Goal: Information Seeking & Learning: Learn about a topic

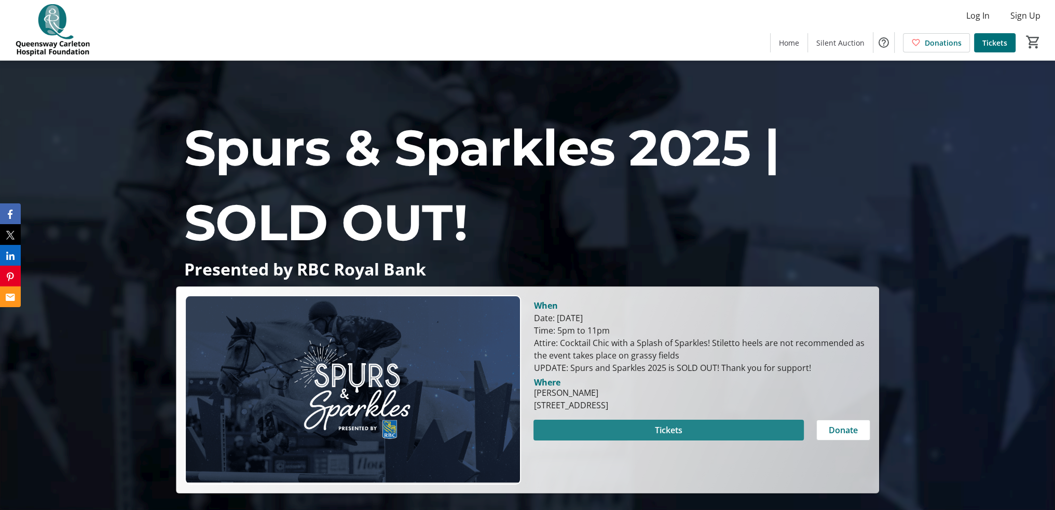
click at [650, 432] on span at bounding box center [669, 430] width 270 height 25
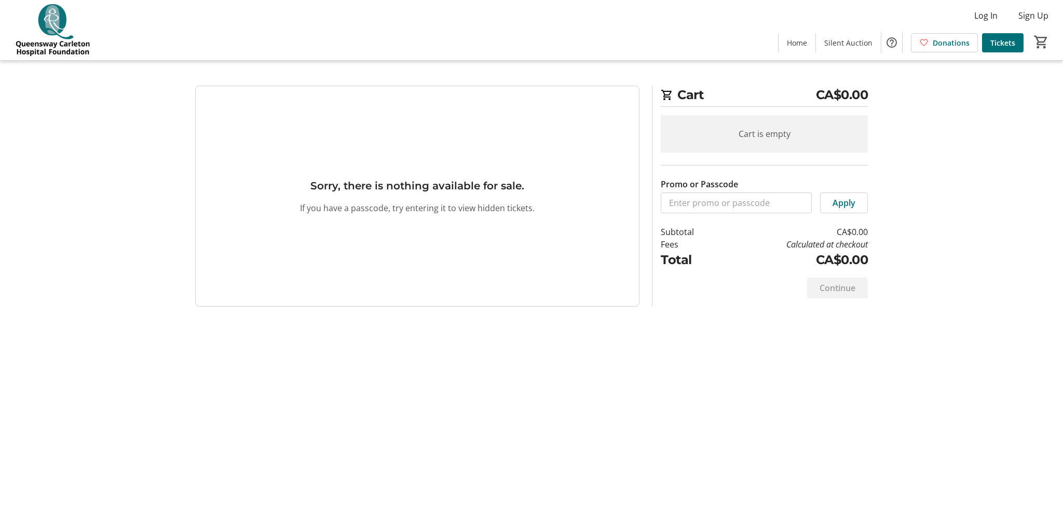
click at [753, 138] on div "Cart is empty" at bounding box center [764, 133] width 207 height 37
click at [450, 188] on h3 "Sorry, there is nothing available for sale." at bounding box center [417, 186] width 214 height 16
drag, startPoint x: 480, startPoint y: 193, endPoint x: 487, endPoint y: 193, distance: 7.3
click at [482, 193] on tr-blank-state "Sorry, there is nothing available for sale. If you have a passcode, try enterin…" at bounding box center [417, 196] width 444 height 221
click at [852, 47] on span "Silent Auction" at bounding box center [848, 42] width 48 height 11
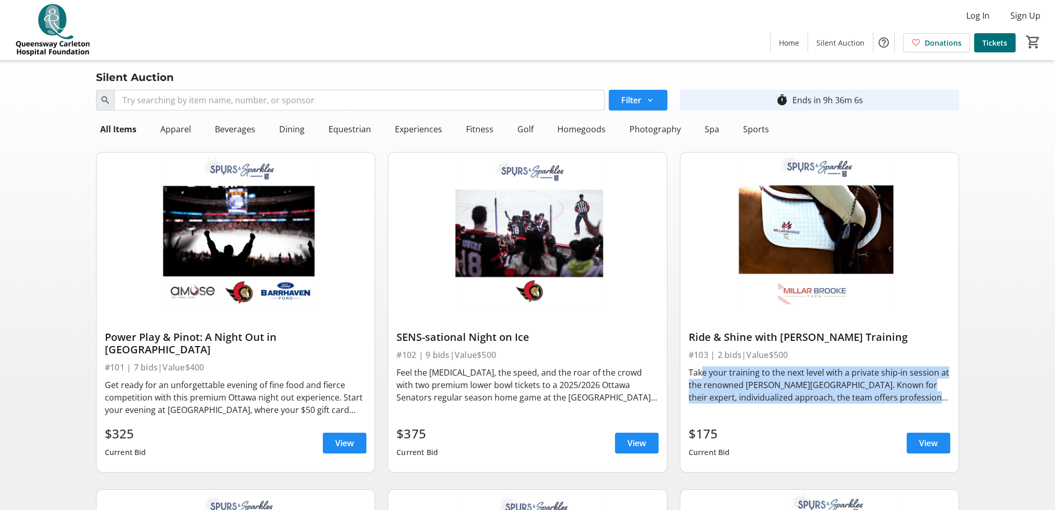
drag, startPoint x: 706, startPoint y: 373, endPoint x: 941, endPoint y: 395, distance: 235.6
click at [941, 395] on div "Take your training to the next level with a private ship-in session at the reno…" at bounding box center [820, 385] width 262 height 37
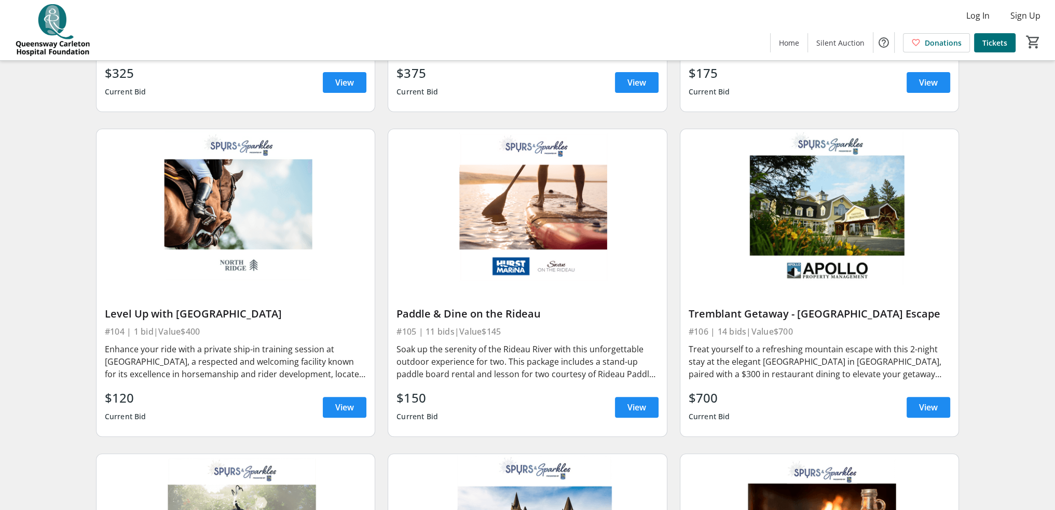
scroll to position [363, 0]
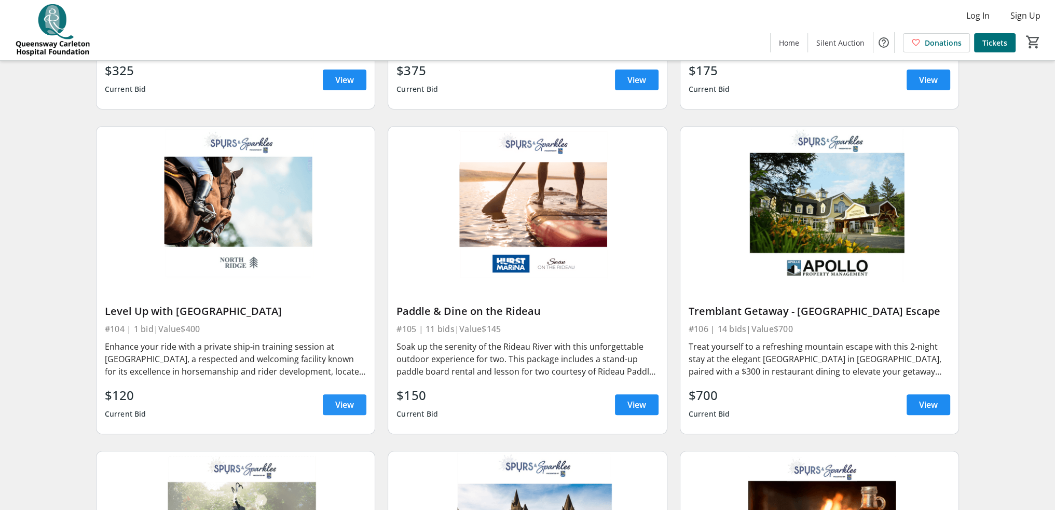
click at [340, 399] on span "View" at bounding box center [344, 405] width 19 height 12
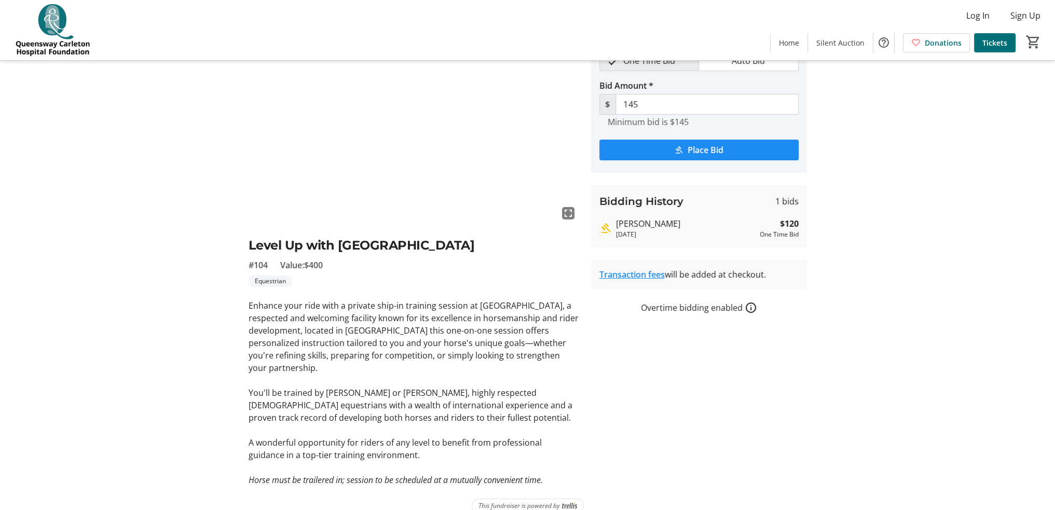
scroll to position [62, 0]
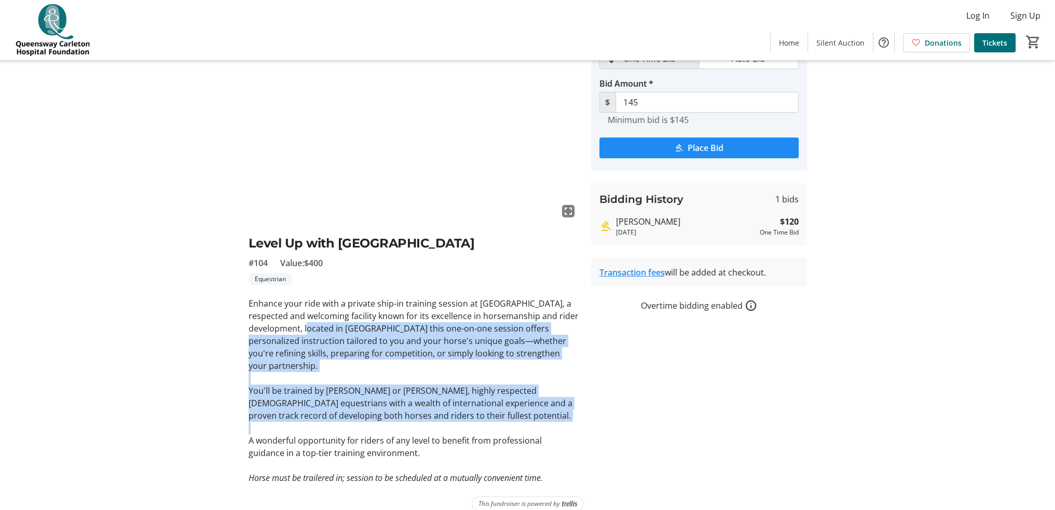
drag, startPoint x: 316, startPoint y: 330, endPoint x: 399, endPoint y: 414, distance: 118.2
click at [399, 415] on div "Enhance your ride with a private ship-in training session at [GEOGRAPHIC_DATA],…" at bounding box center [414, 390] width 330 height 187
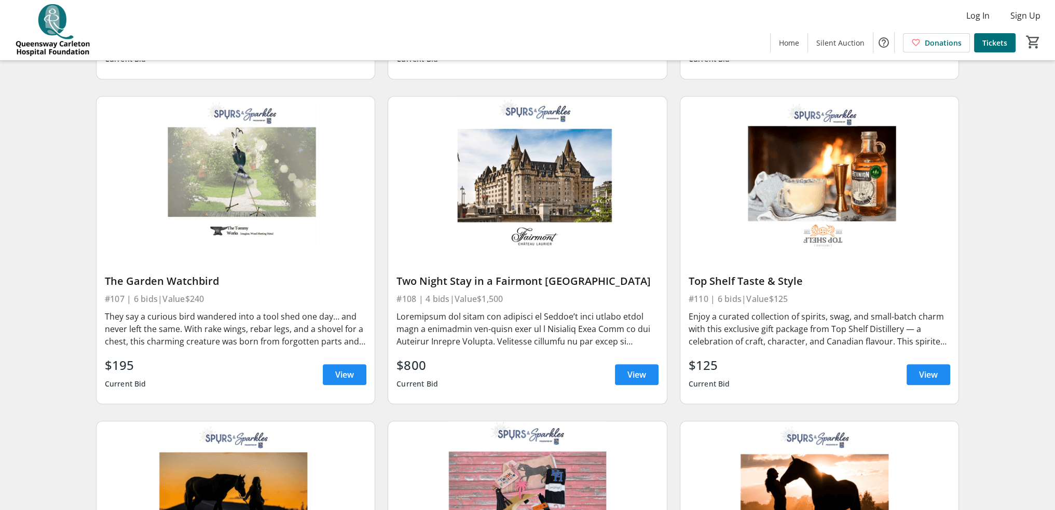
scroll to position [727, 0]
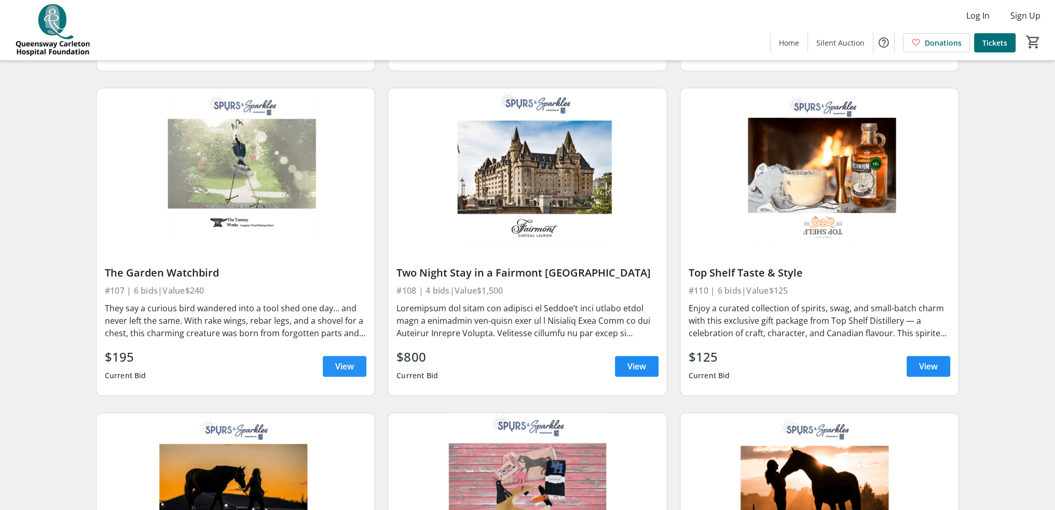
click at [345, 369] on span "View" at bounding box center [344, 366] width 19 height 12
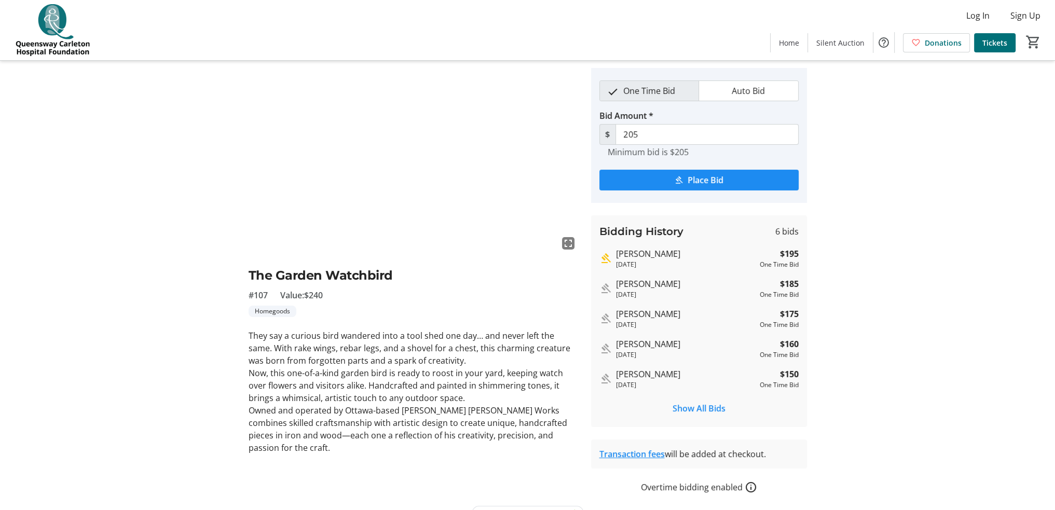
scroll to position [52, 0]
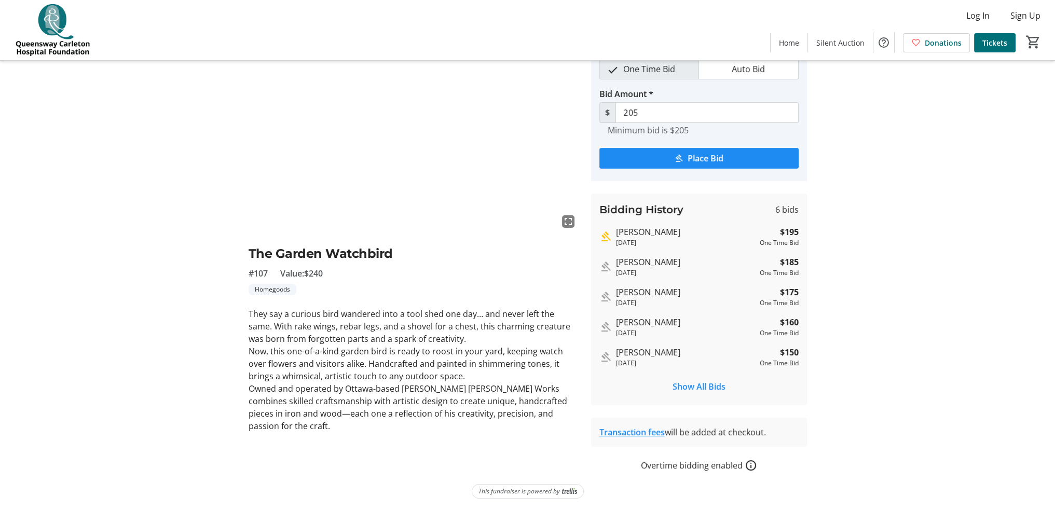
drag, startPoint x: 281, startPoint y: 315, endPoint x: 515, endPoint y: 427, distance: 259.1
click at [515, 427] on div "They say a curious bird wandered into a tool shed one day… and never left the s…" at bounding box center [414, 370] width 330 height 125
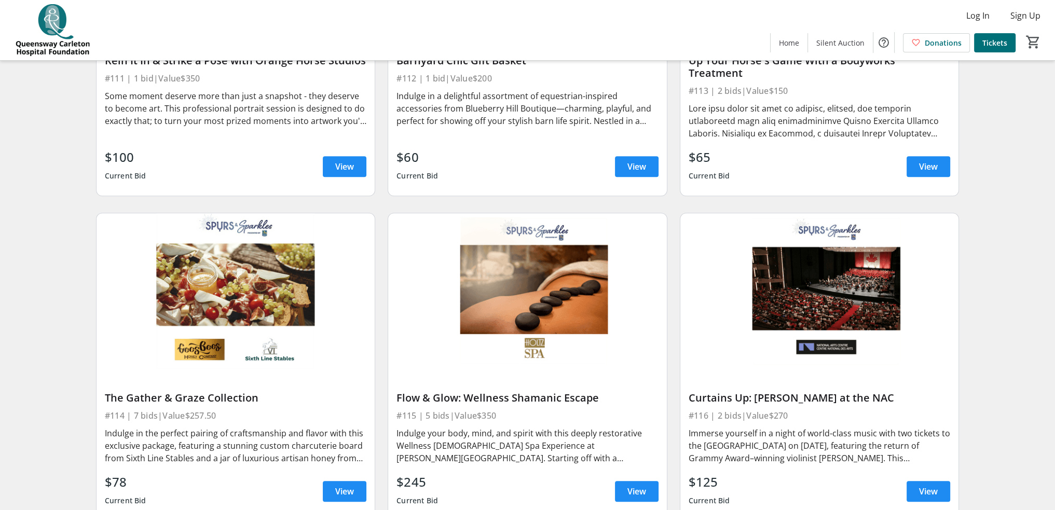
scroll to position [1298, 0]
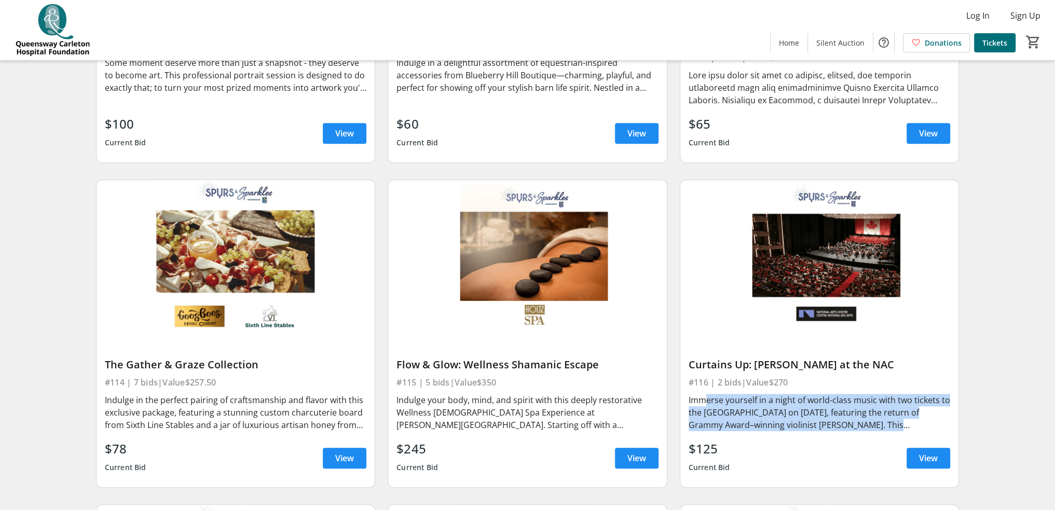
drag, startPoint x: 706, startPoint y: 388, endPoint x: 903, endPoint y: 409, distance: 197.9
click at [903, 409] on div "Immerse yourself in a night of world-class music with two tickets to the [GEOGR…" at bounding box center [820, 412] width 262 height 37
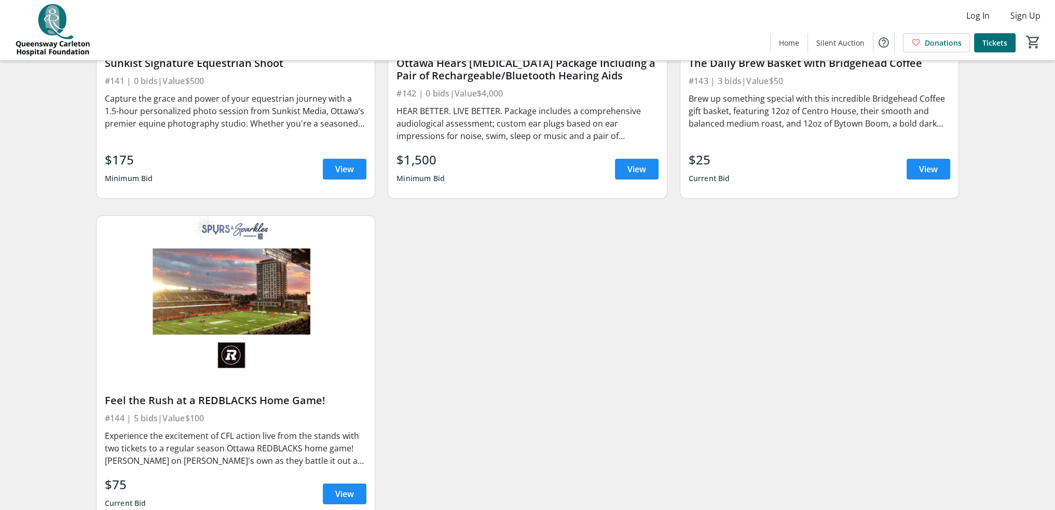
scroll to position [4605, 0]
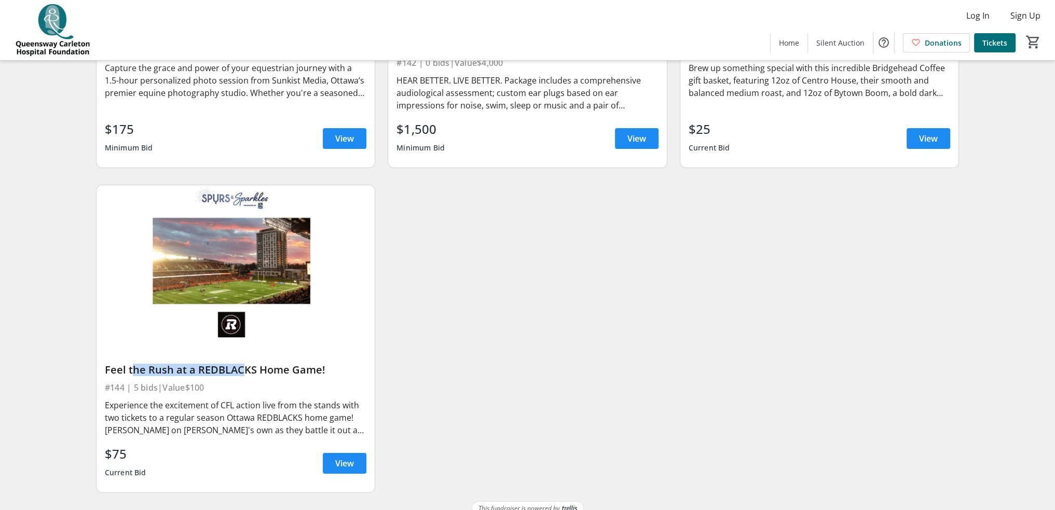
drag, startPoint x: 139, startPoint y: 358, endPoint x: 229, endPoint y: 358, distance: 90.9
click at [236, 364] on div "Feel the Rush at a REDBLACKS Home Game!" at bounding box center [236, 370] width 262 height 12
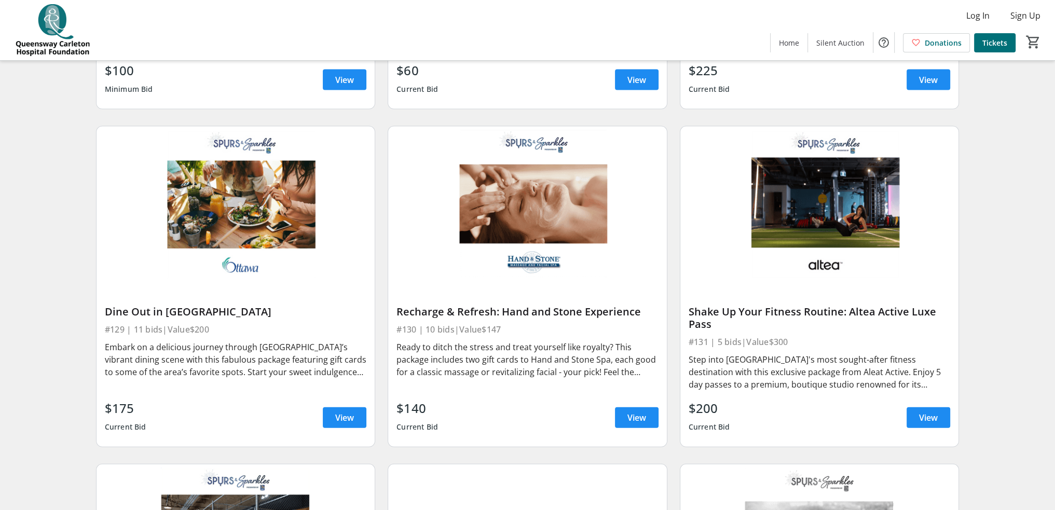
scroll to position [2944, 0]
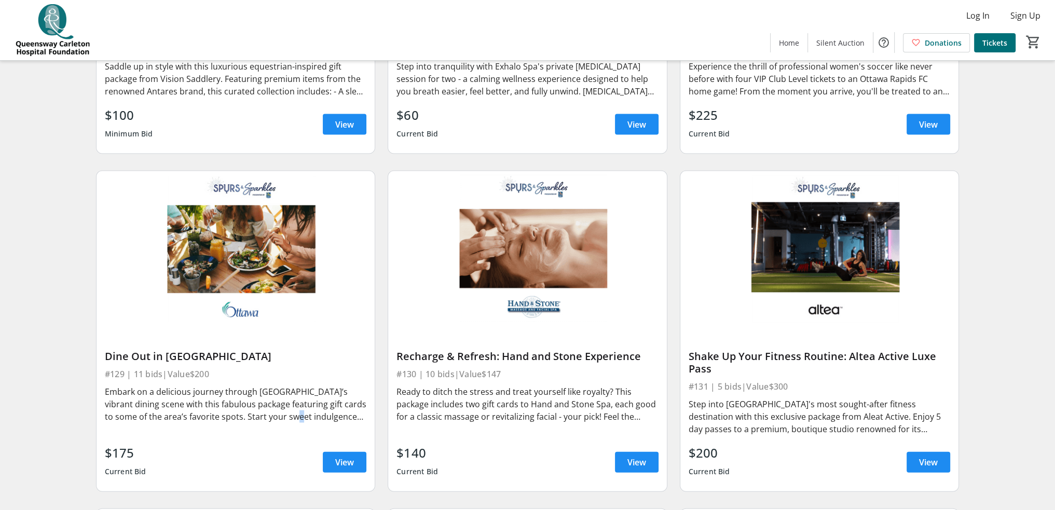
drag, startPoint x: 276, startPoint y: 405, endPoint x: 325, endPoint y: 407, distance: 48.8
click at [289, 405] on div "Embark on a delicious journey through [GEOGRAPHIC_DATA]’s vibrant dining scene …" at bounding box center [236, 404] width 262 height 37
click at [348, 406] on div "Embark on a delicious journey through [GEOGRAPHIC_DATA]’s vibrant dining scene …" at bounding box center [236, 404] width 262 height 37
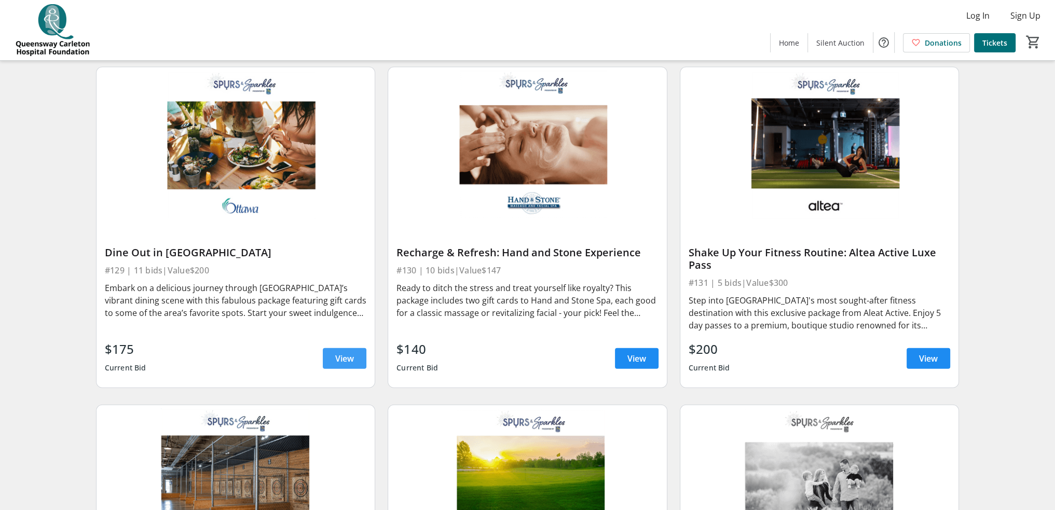
click at [350, 353] on span "View" at bounding box center [344, 359] width 19 height 12
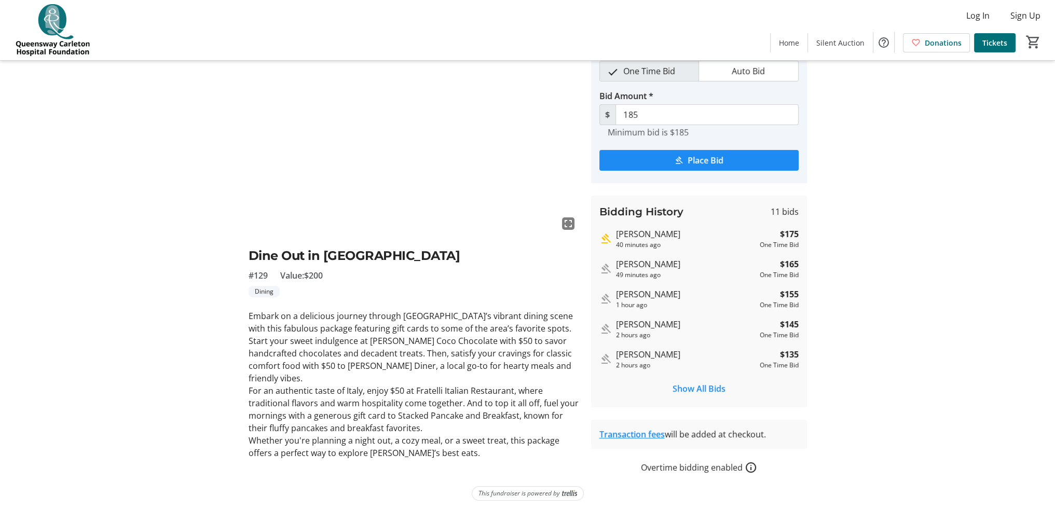
scroll to position [52, 0]
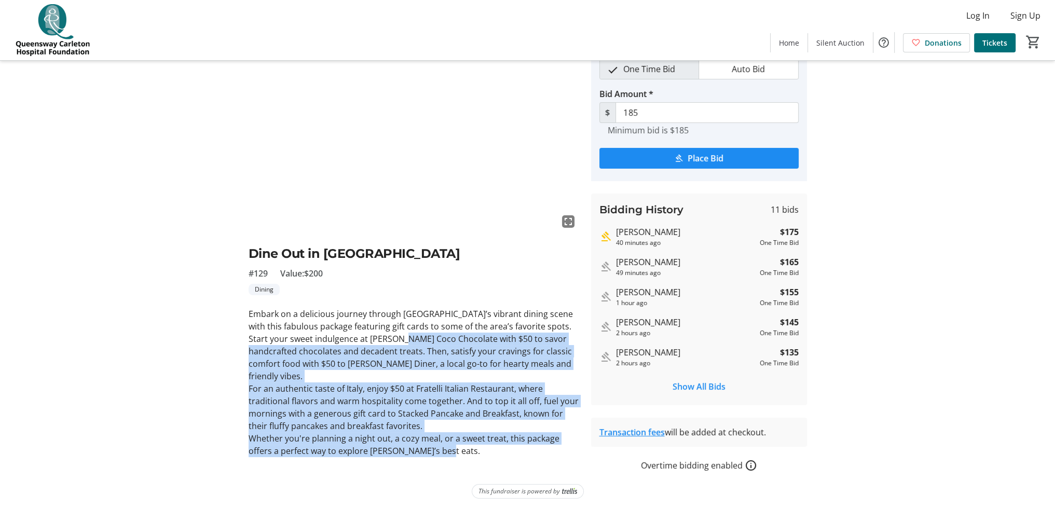
drag, startPoint x: 397, startPoint y: 338, endPoint x: 498, endPoint y: 432, distance: 138.1
click at [498, 432] on div "Embark on a delicious journey through [GEOGRAPHIC_DATA]’s vibrant dining scene …" at bounding box center [414, 383] width 330 height 150
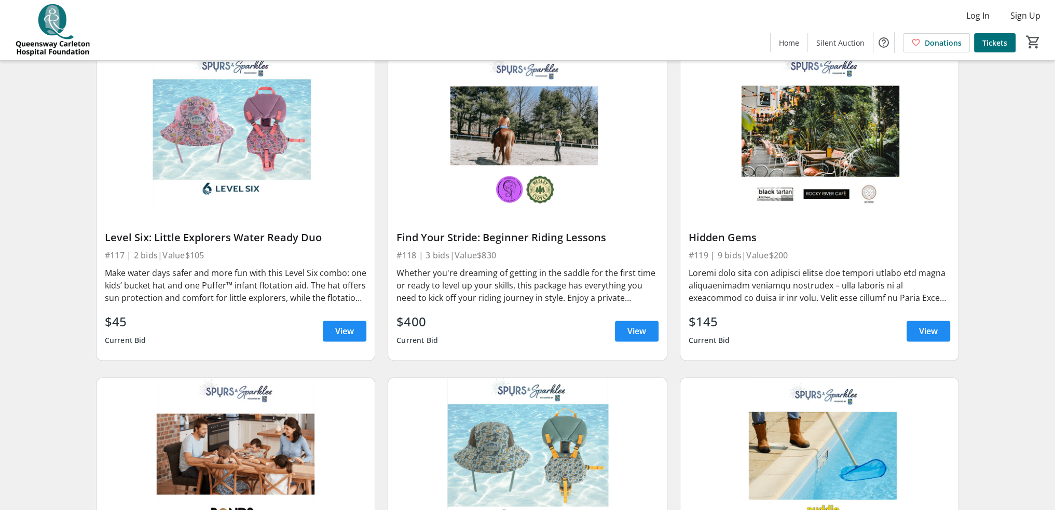
scroll to position [1698, 0]
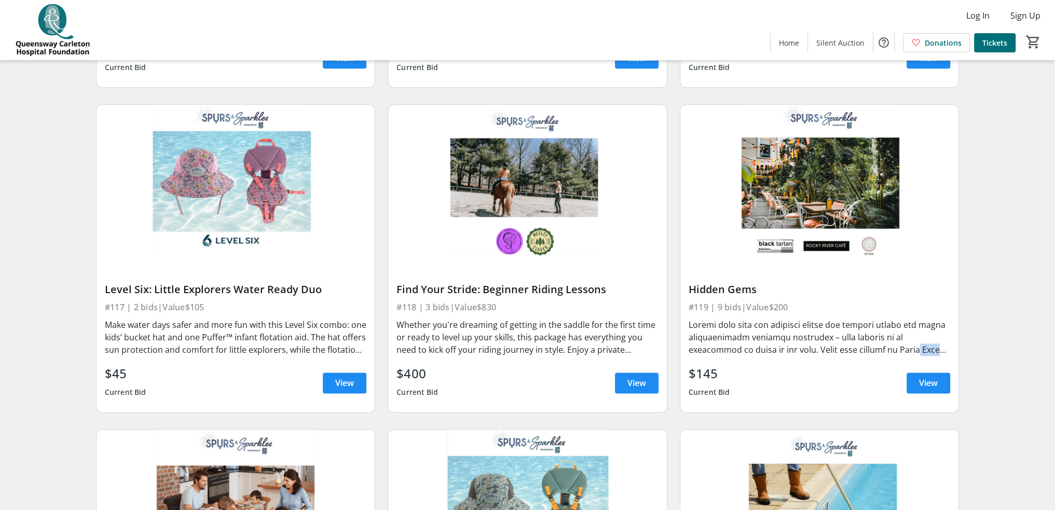
drag, startPoint x: 866, startPoint y: 335, endPoint x: 920, endPoint y: 336, distance: 54.0
click at [918, 335] on div at bounding box center [820, 337] width 262 height 37
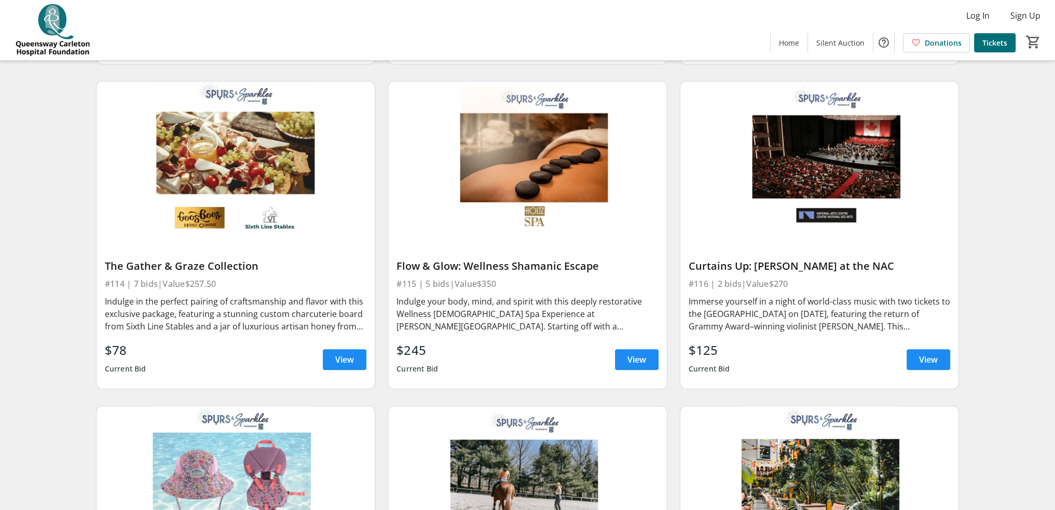
scroll to position [1283, 0]
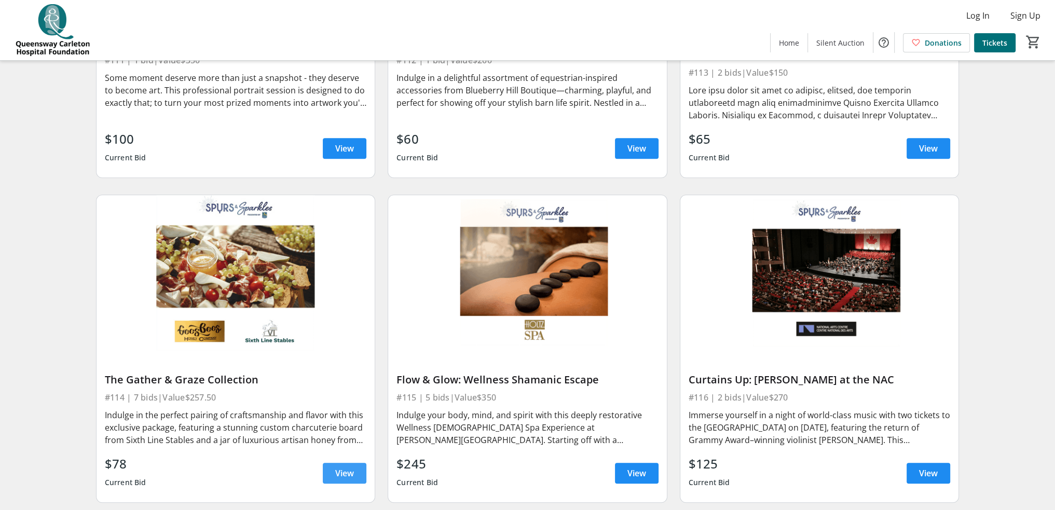
click at [355, 461] on span at bounding box center [345, 473] width 44 height 25
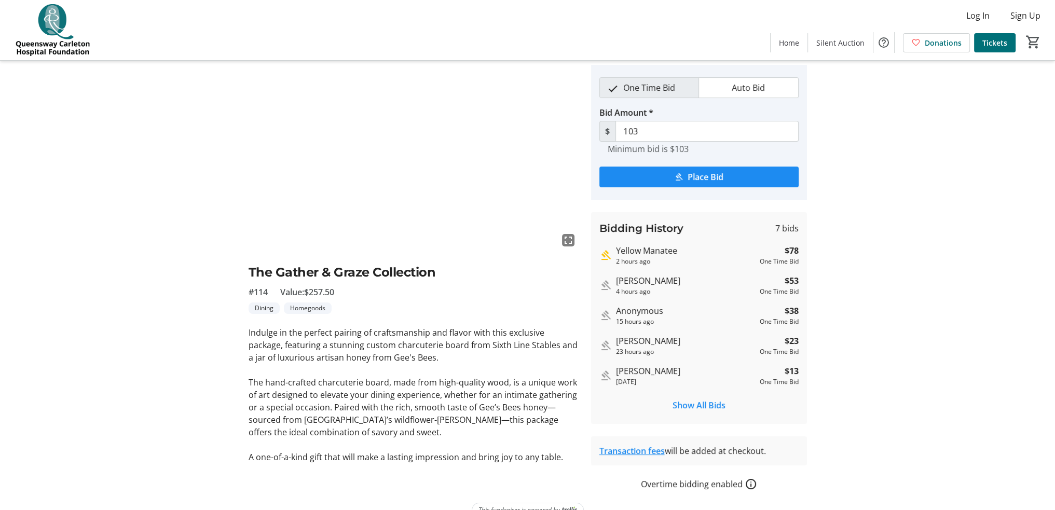
scroll to position [52, 0]
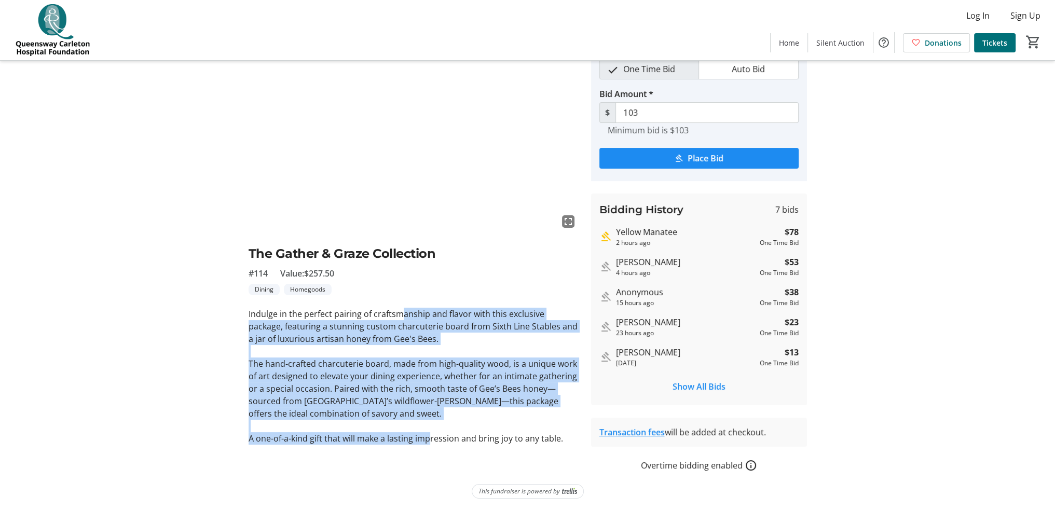
drag, startPoint x: 443, startPoint y: 319, endPoint x: 431, endPoint y: 432, distance: 113.8
click at [430, 433] on div "Indulge in the perfect pairing of craftsmanship and flavor with this exclusive …" at bounding box center [414, 376] width 330 height 137
